Goal: Task Accomplishment & Management: Manage account settings

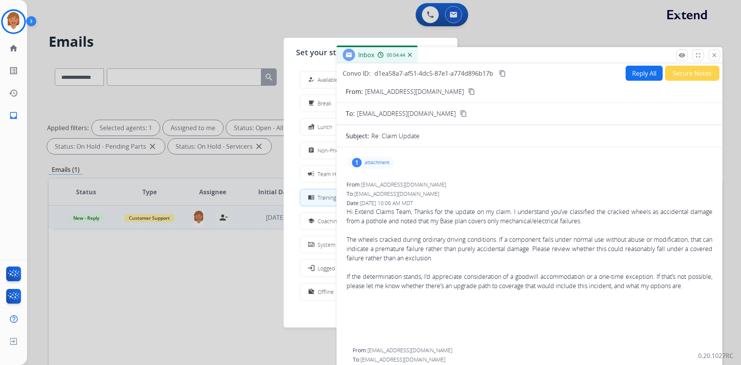
select select "**********"
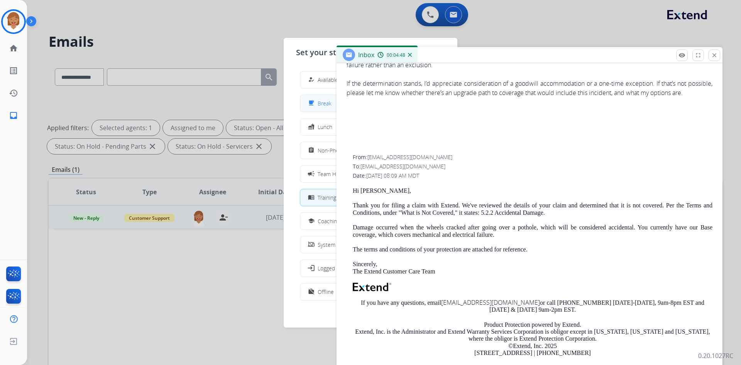
click at [324, 105] on span "Break" at bounding box center [325, 103] width 14 height 8
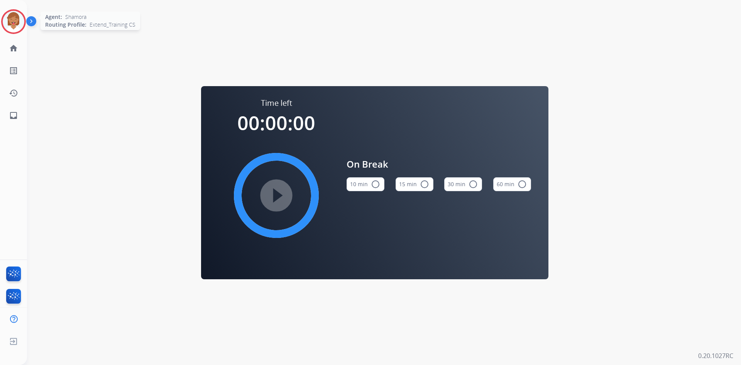
click at [19, 22] on img at bounding box center [14, 22] width 22 height 22
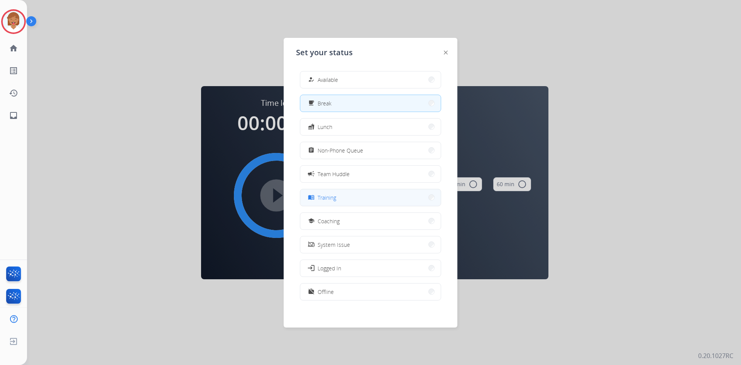
click at [360, 201] on button "menu_book Training" at bounding box center [370, 197] width 140 height 17
